Goal: Information Seeking & Learning: Learn about a topic

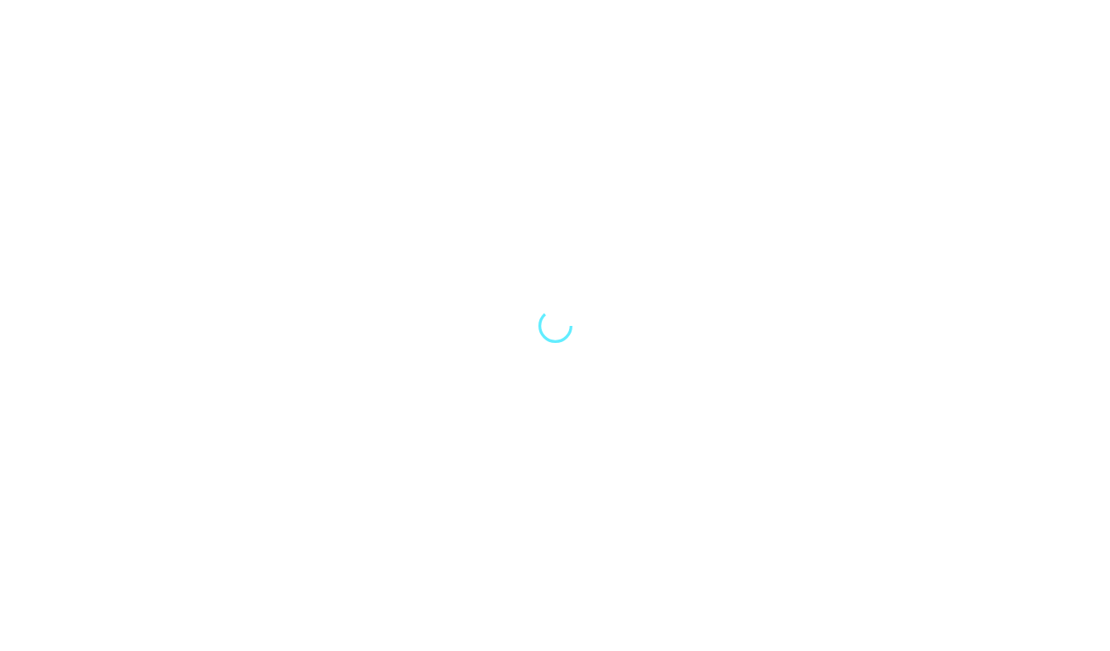
select select "Song"
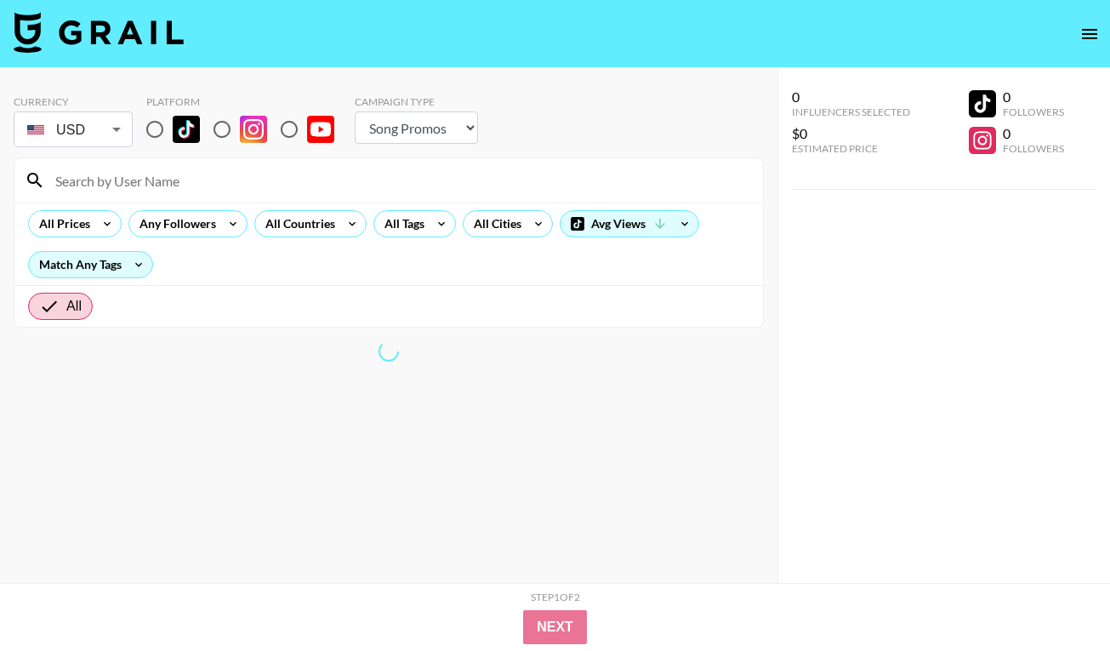
click at [227, 125] on input "radio" at bounding box center [222, 129] width 36 height 36
radio input "true"
click at [221, 127] on input "radio" at bounding box center [222, 129] width 36 height 36
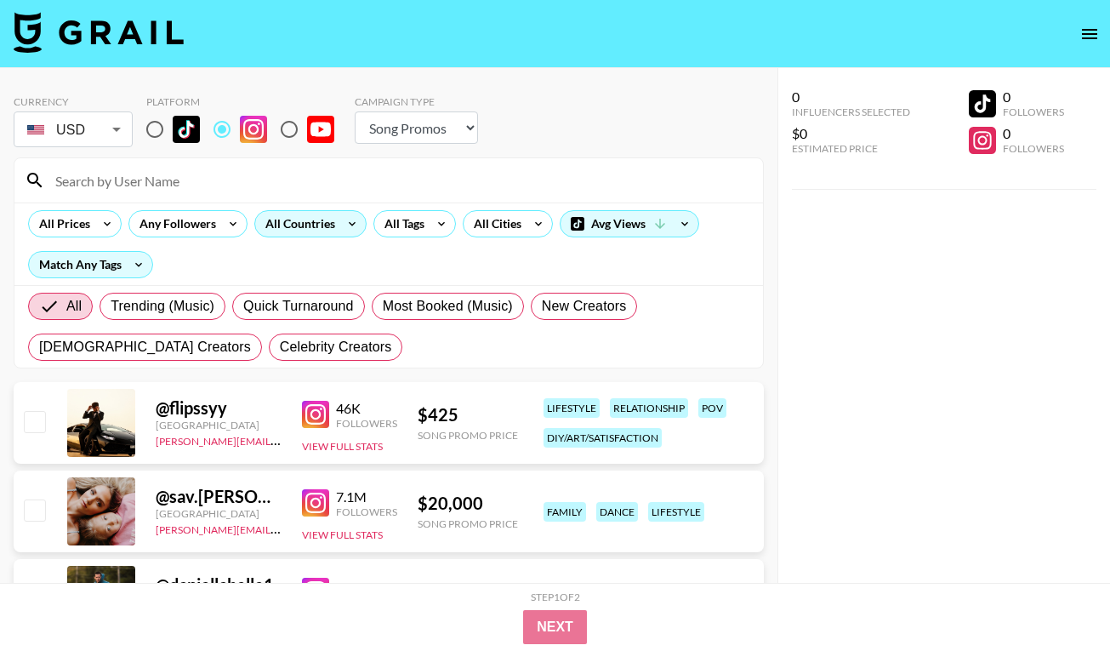
click at [310, 224] on div "All Countries" at bounding box center [296, 224] width 83 height 26
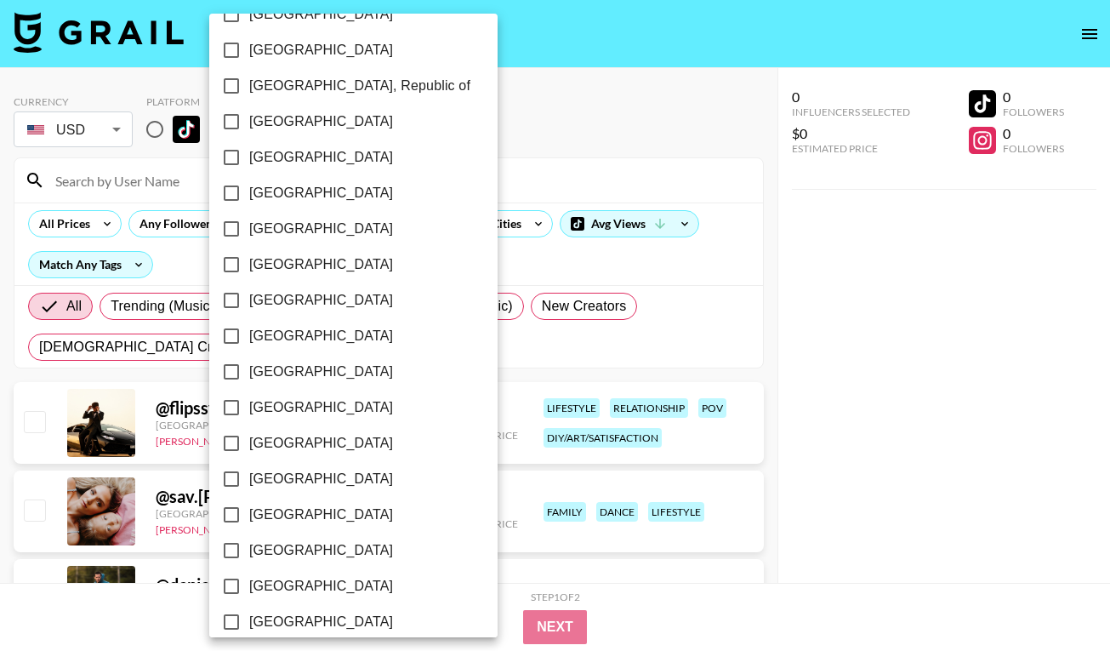
scroll to position [1332, 0]
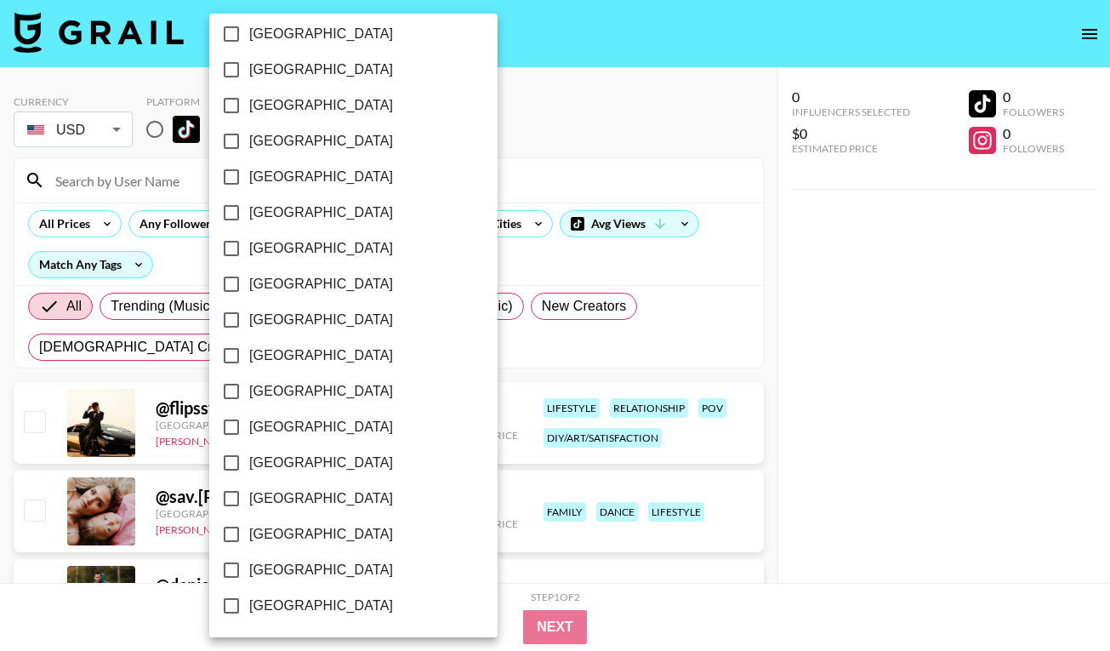
click at [288, 567] on span "[GEOGRAPHIC_DATA]" at bounding box center [321, 570] width 144 height 20
click at [249, 567] on input "[GEOGRAPHIC_DATA]" at bounding box center [231, 570] width 36 height 36
checkbox input "true"
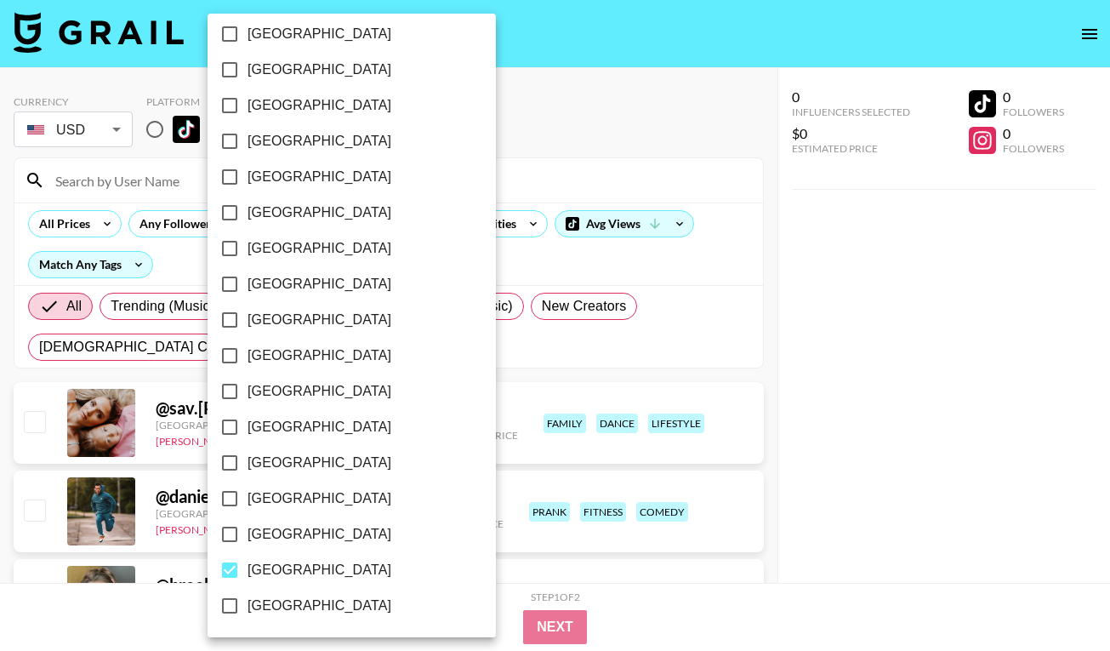
click at [628, 118] on div at bounding box center [555, 325] width 1110 height 651
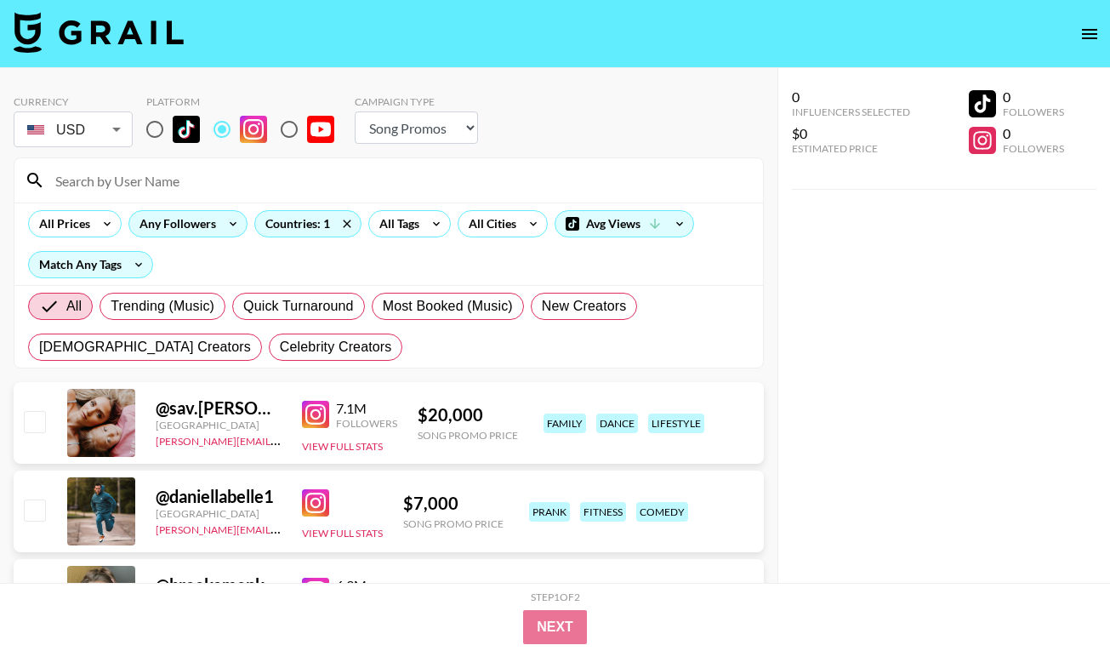
click at [188, 222] on div "Any Followers" at bounding box center [174, 224] width 90 height 26
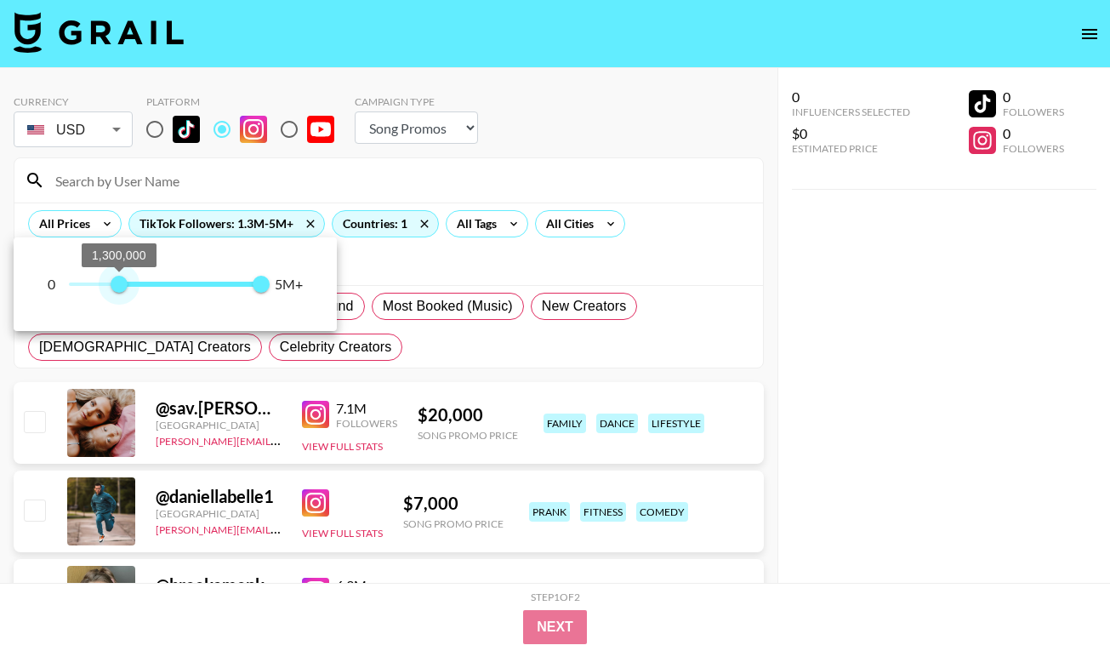
type input "1100000"
drag, startPoint x: 60, startPoint y: 281, endPoint x: 111, endPoint y: 272, distance: 51.7
click at [111, 276] on span "1,100,000" at bounding box center [111, 284] width 17 height 17
click at [503, 218] on div at bounding box center [555, 325] width 1110 height 651
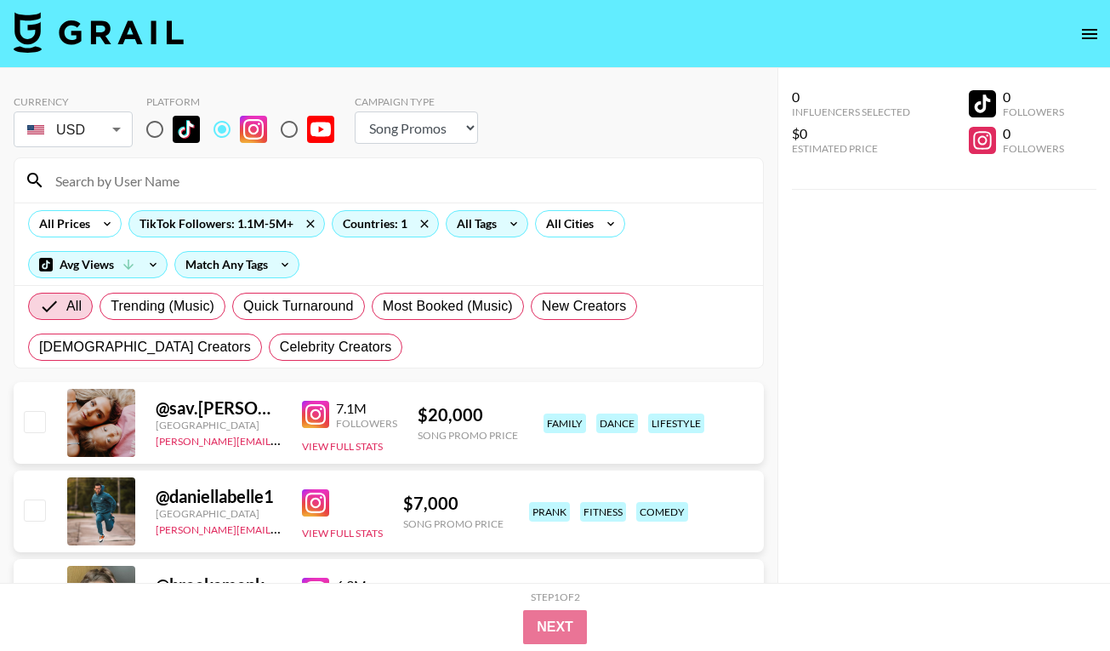
click at [500, 224] on icon at bounding box center [513, 224] width 27 height 26
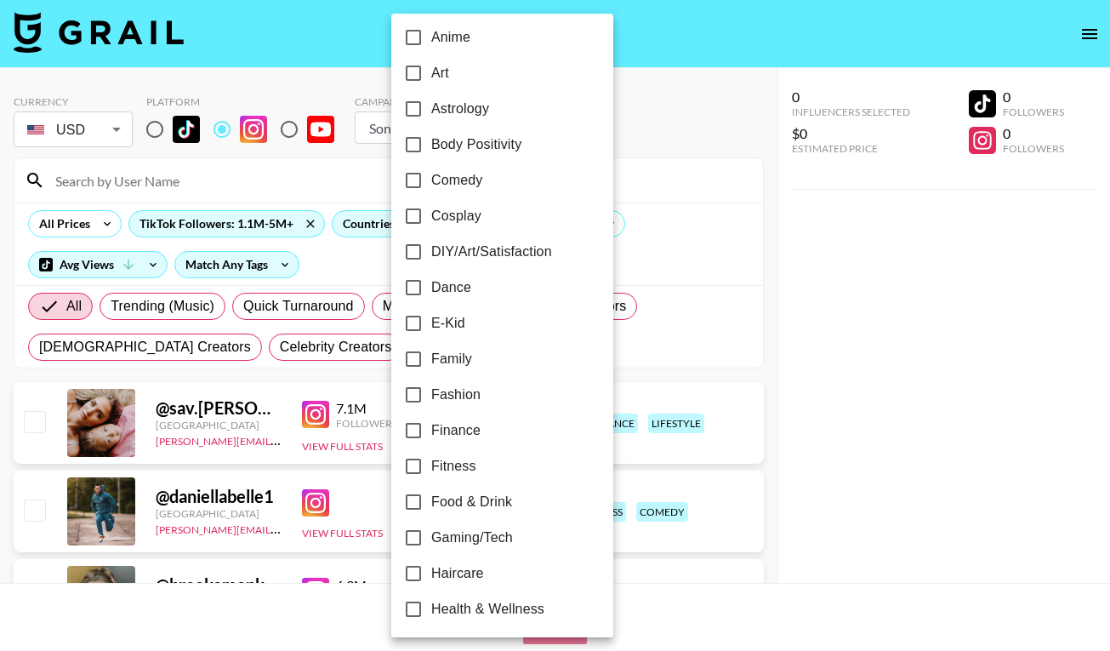
scroll to position [207, 0]
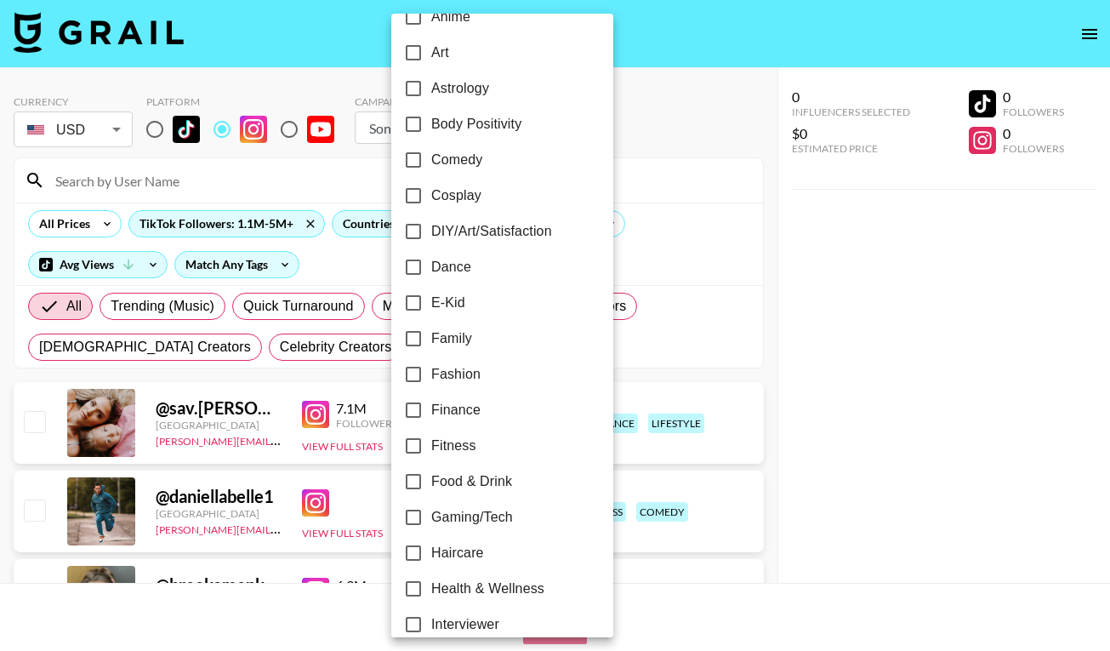
click at [414, 443] on input "Fitness" at bounding box center [413, 446] width 36 height 36
checkbox input "true"
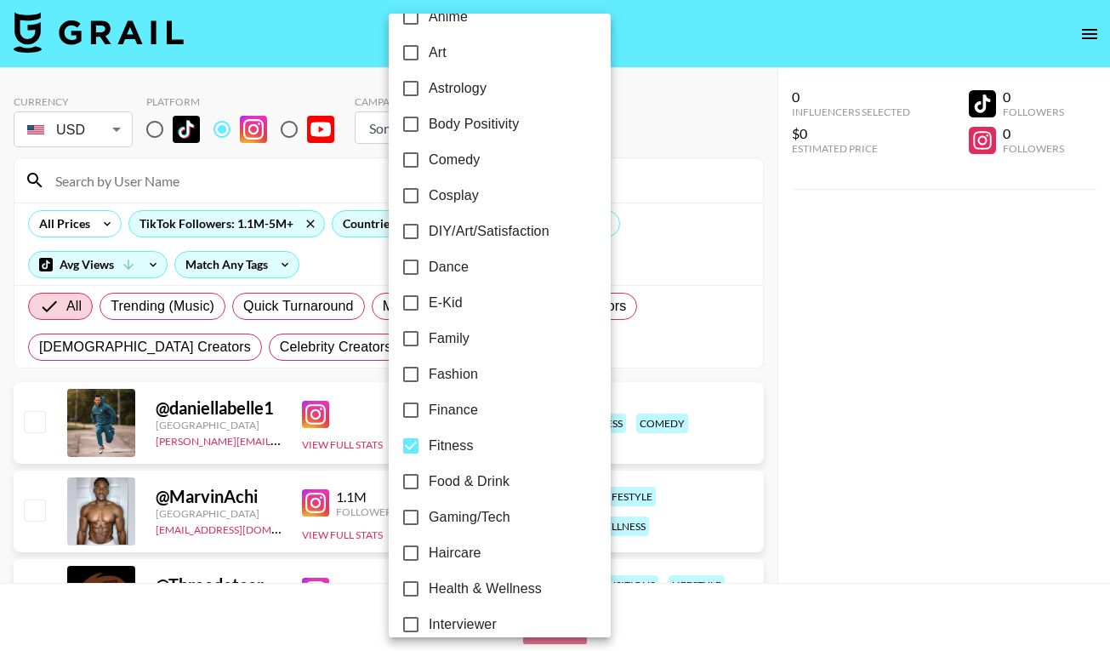
click at [773, 244] on div at bounding box center [555, 325] width 1110 height 651
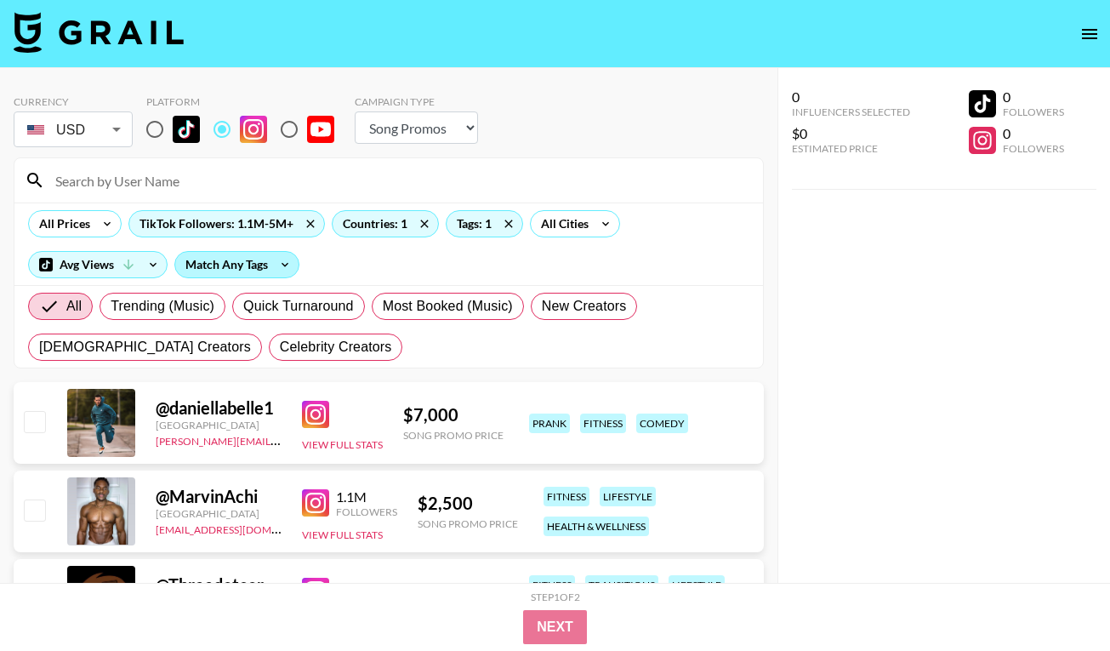
click at [259, 258] on div "Match Any Tags" at bounding box center [236, 265] width 123 height 26
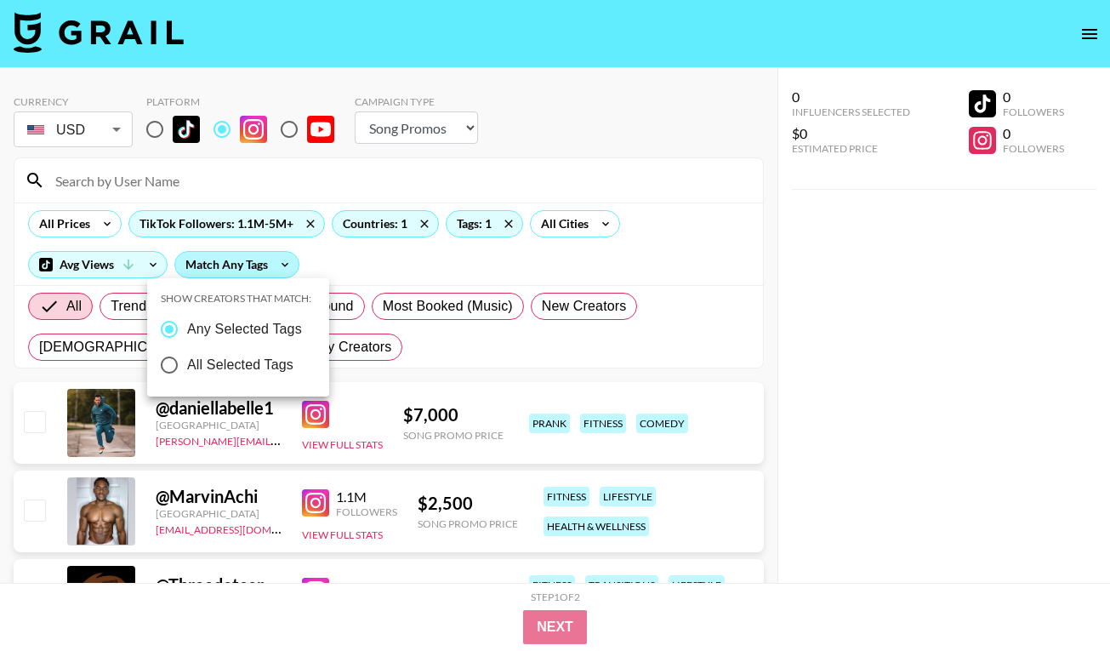
click at [259, 258] on div at bounding box center [555, 325] width 1110 height 651
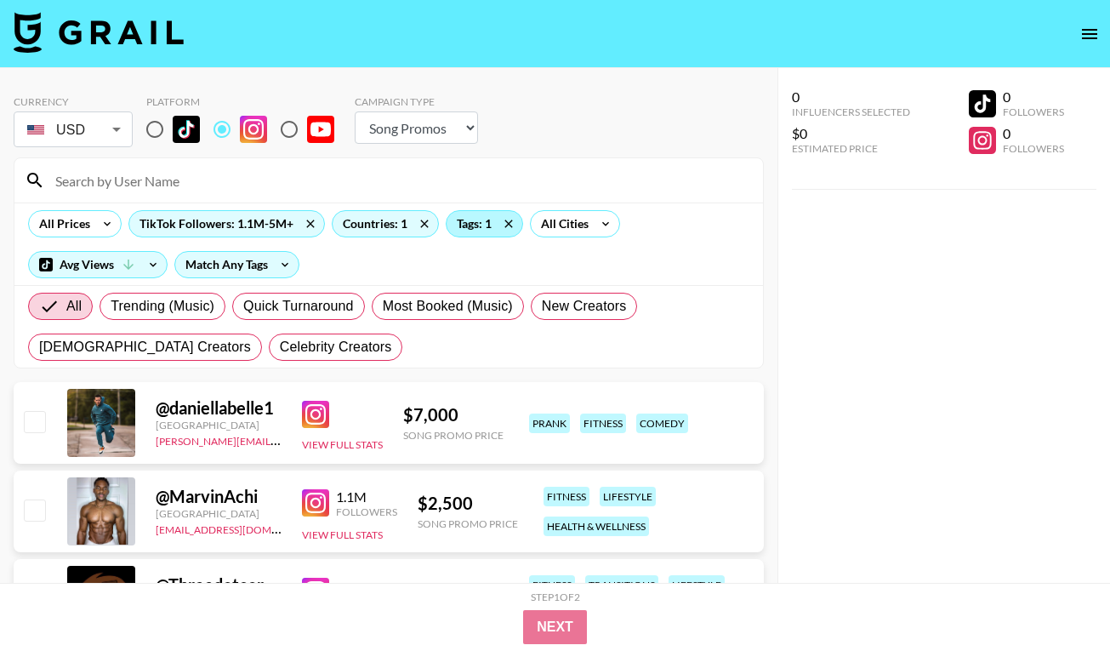
click at [466, 229] on div "Tags: 1" at bounding box center [484, 224] width 76 height 26
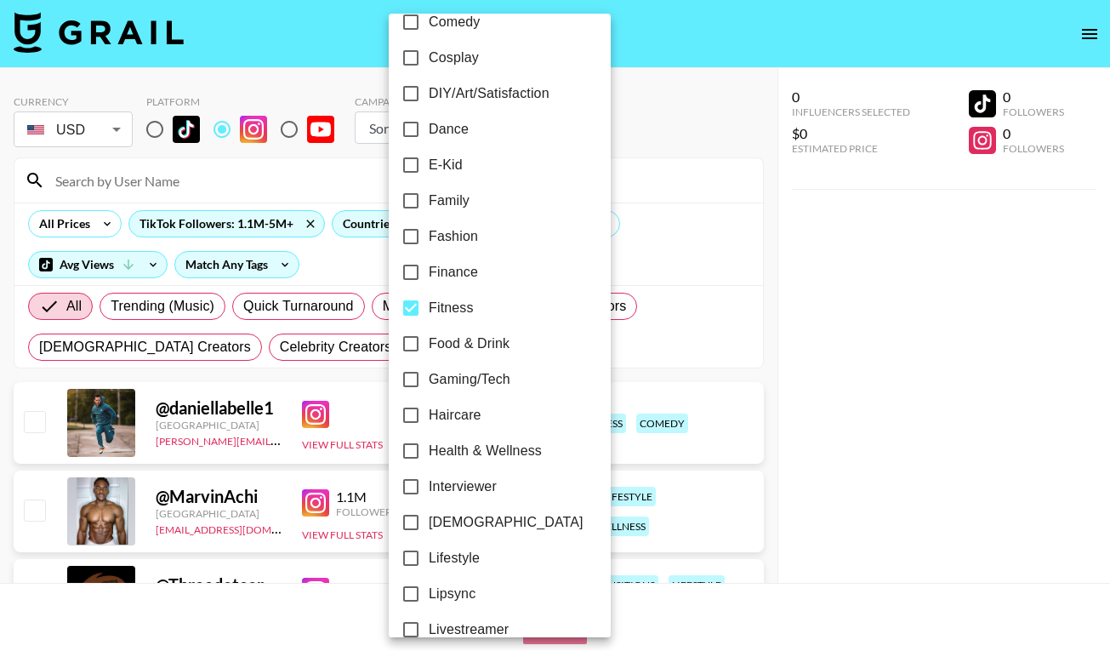
scroll to position [349, 0]
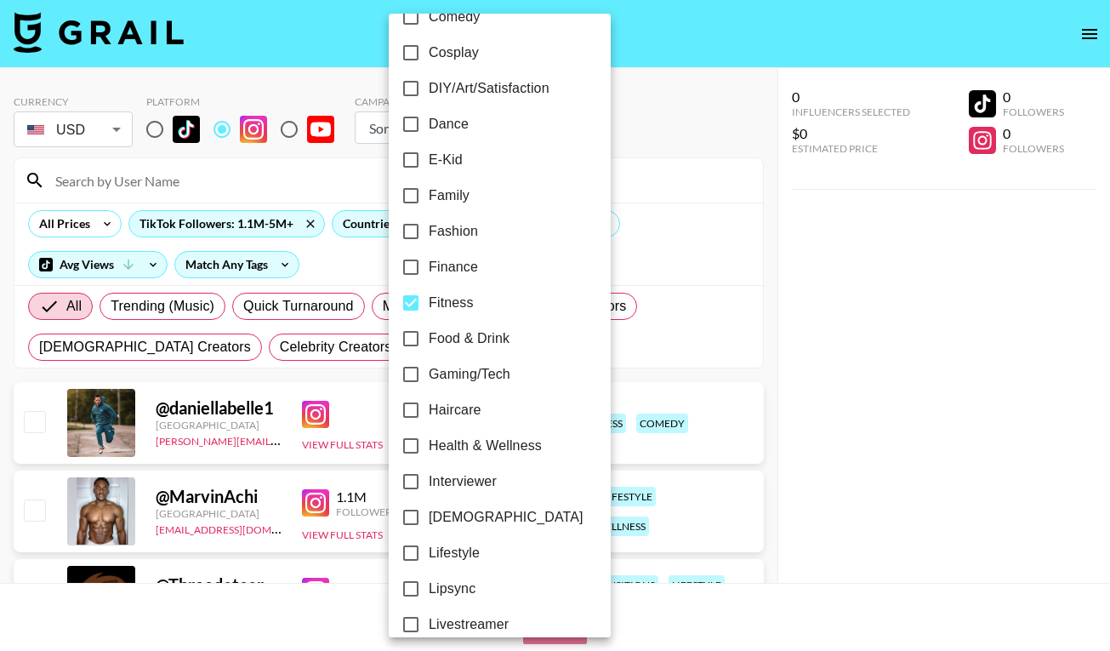
click at [699, 270] on div at bounding box center [555, 325] width 1110 height 651
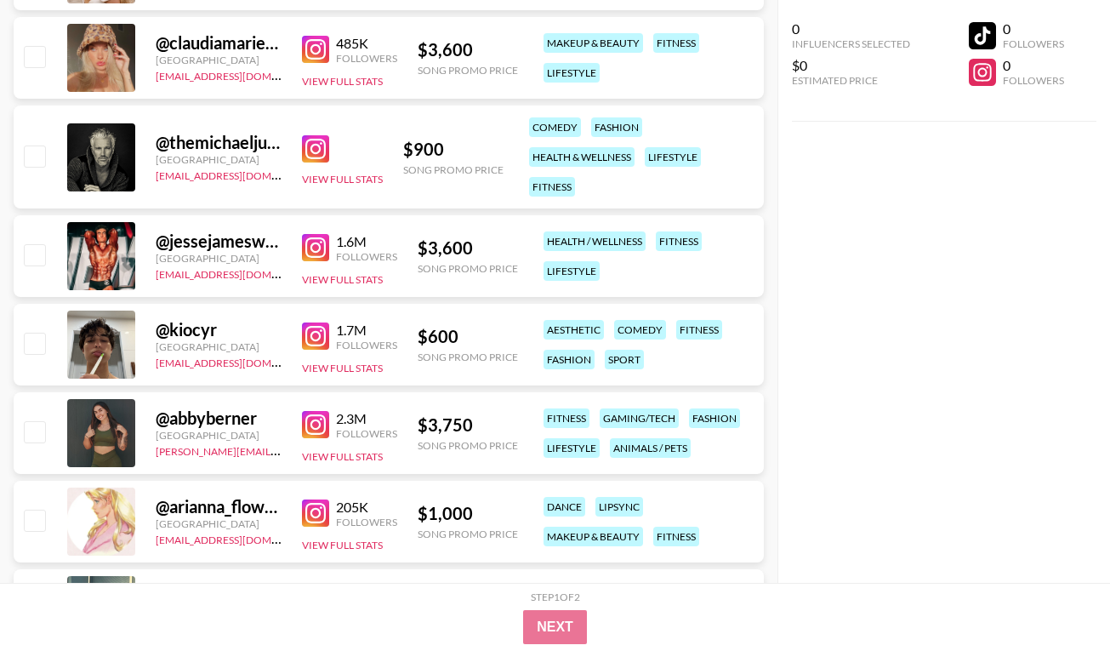
scroll to position [1690, 0]
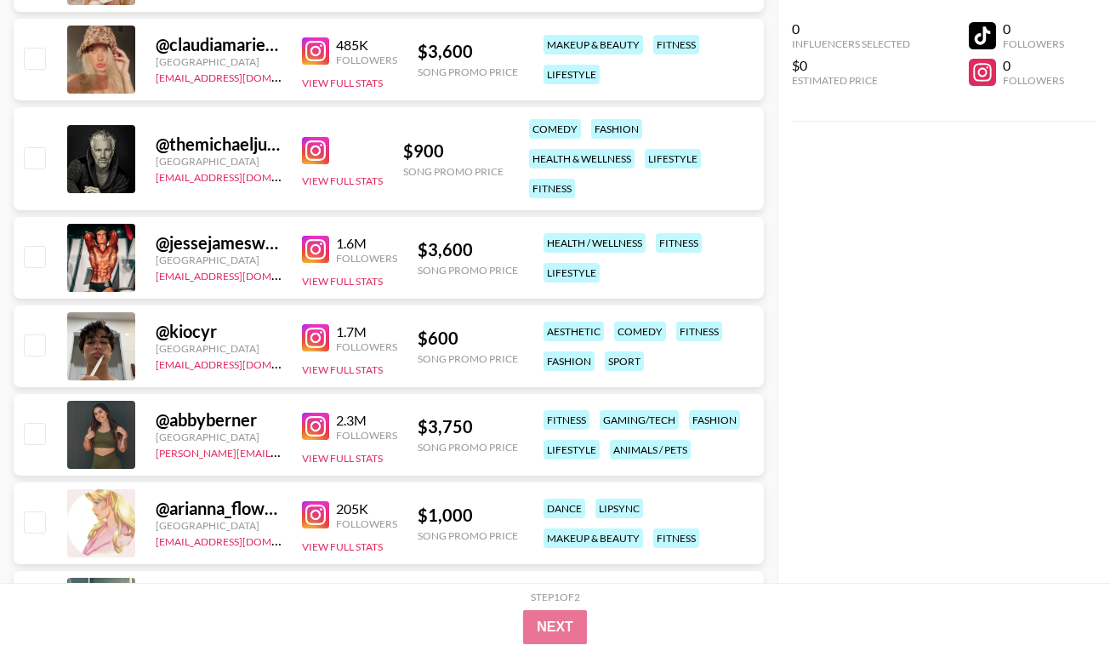
click at [320, 433] on img at bounding box center [315, 425] width 27 height 27
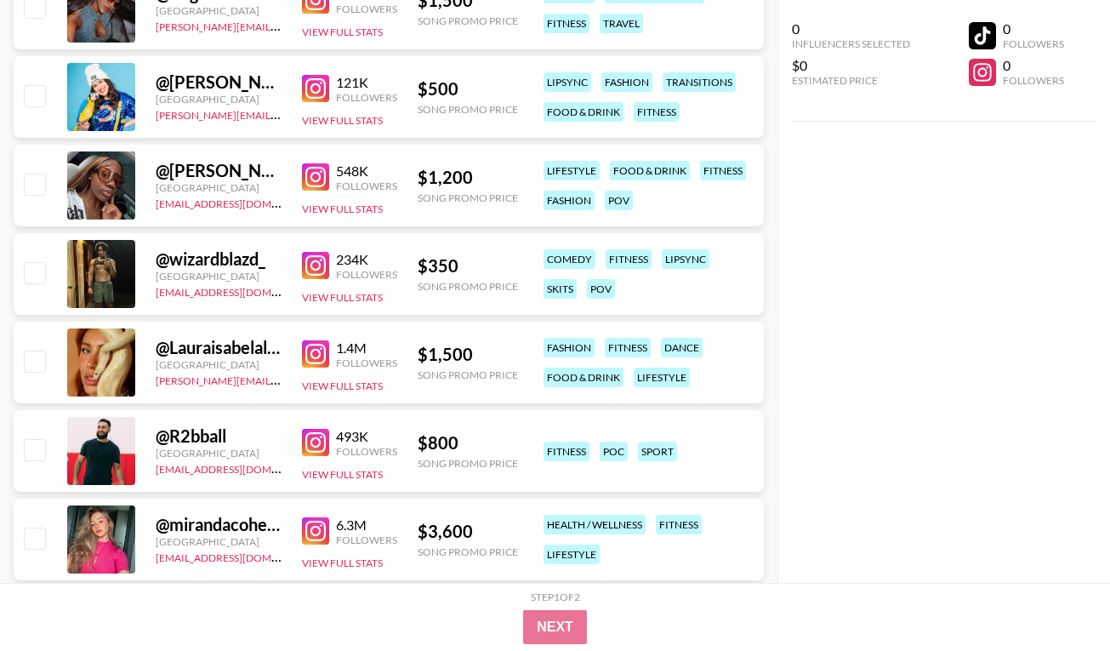
scroll to position [2742, 0]
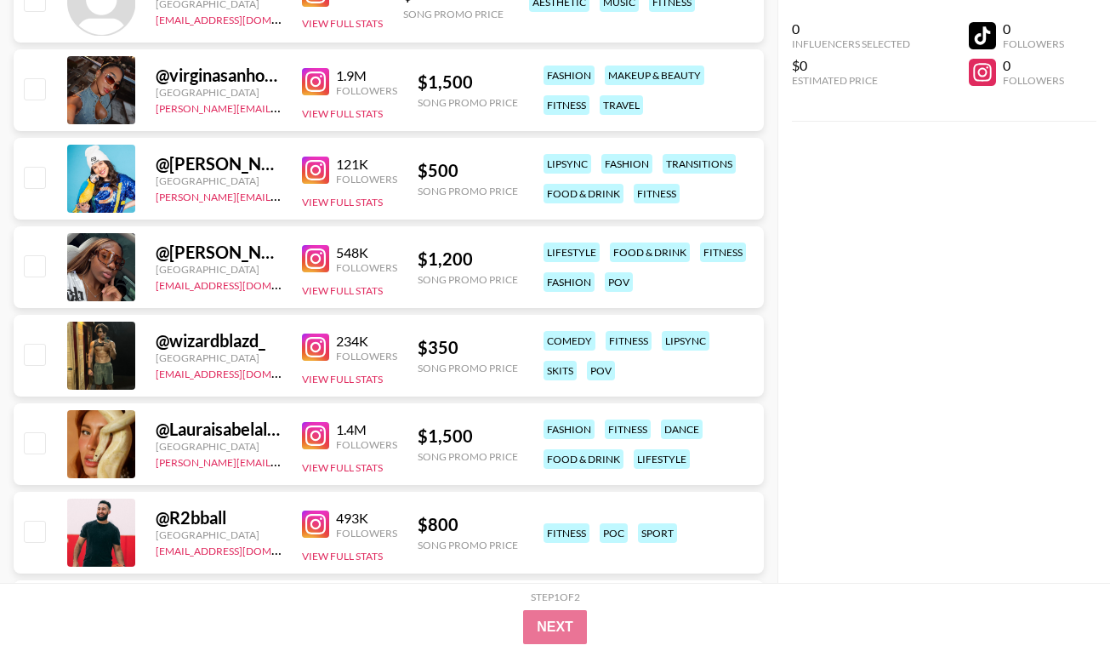
click at [325, 173] on img at bounding box center [315, 169] width 27 height 27
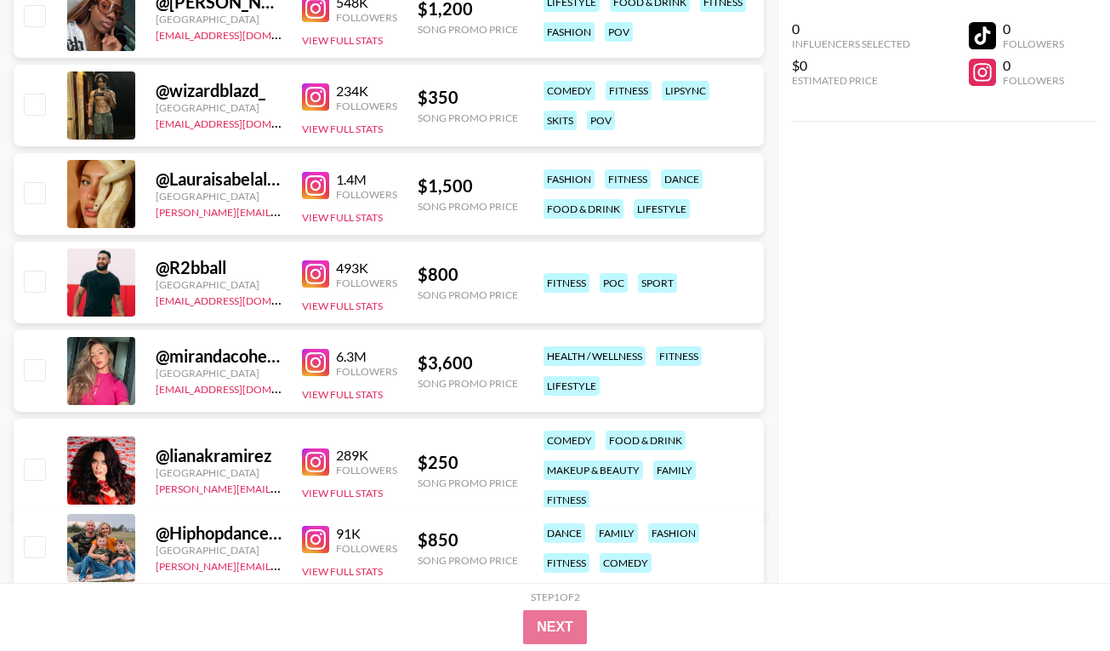
scroll to position [3160, 0]
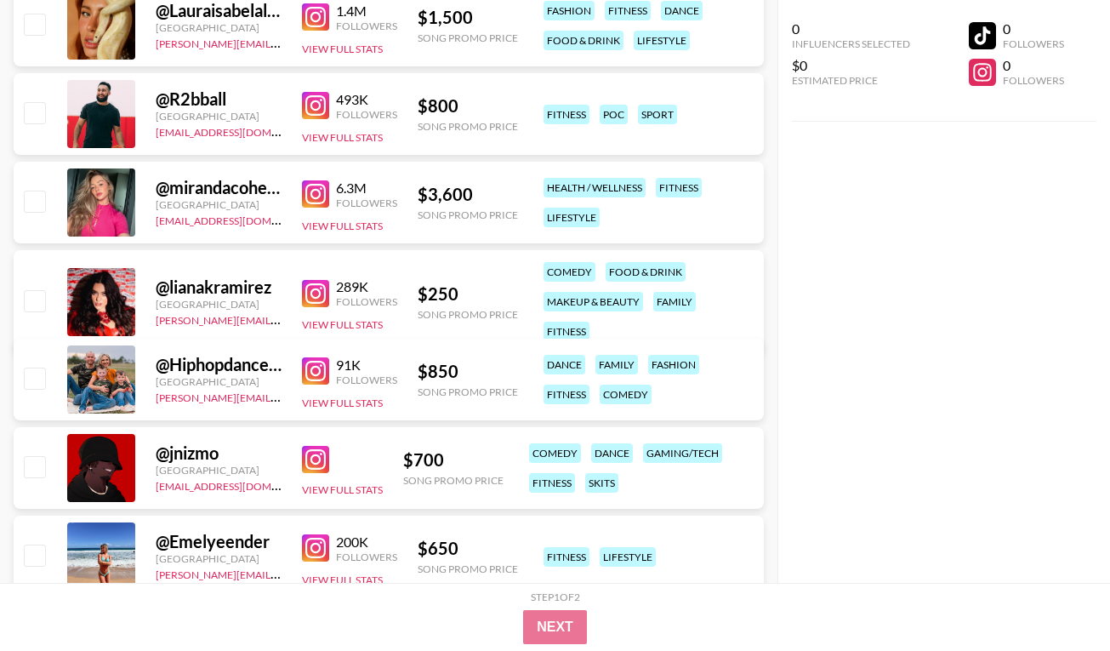
click at [312, 207] on img at bounding box center [315, 193] width 27 height 27
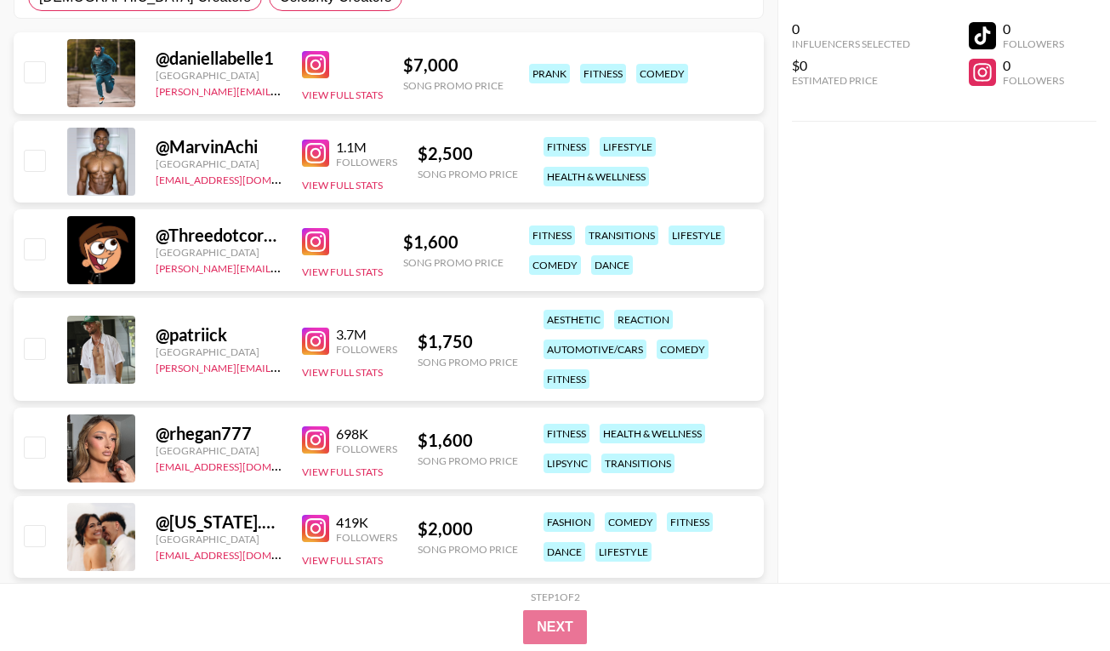
scroll to position [185, 0]
